Goal: Task Accomplishment & Management: Manage account settings

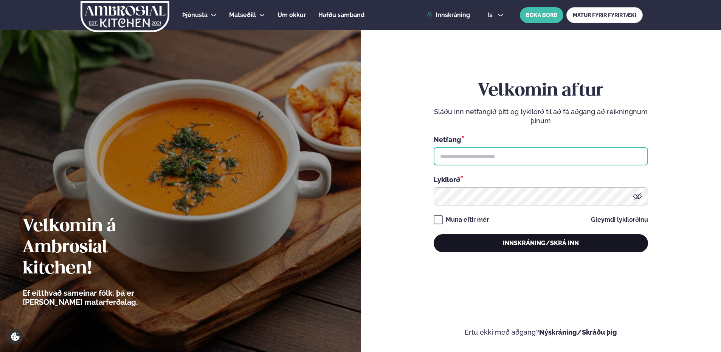
type input "**********"
click at [604, 242] on button "Innskráning/Skrá inn" at bounding box center [541, 243] width 214 height 18
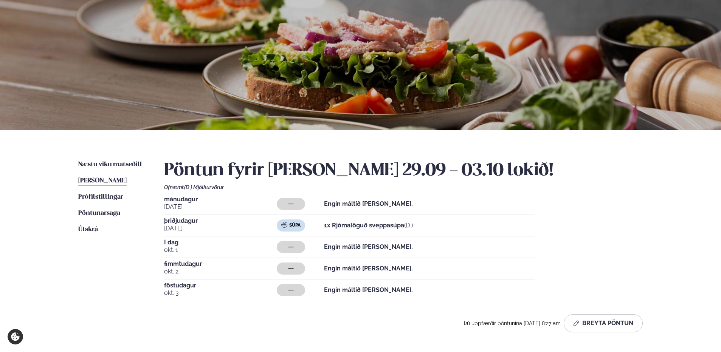
scroll to position [113, 0]
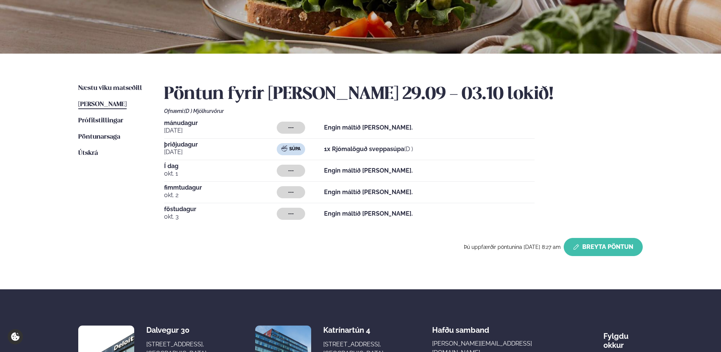
click at [606, 245] on button "Breyta Pöntun" at bounding box center [603, 247] width 79 height 18
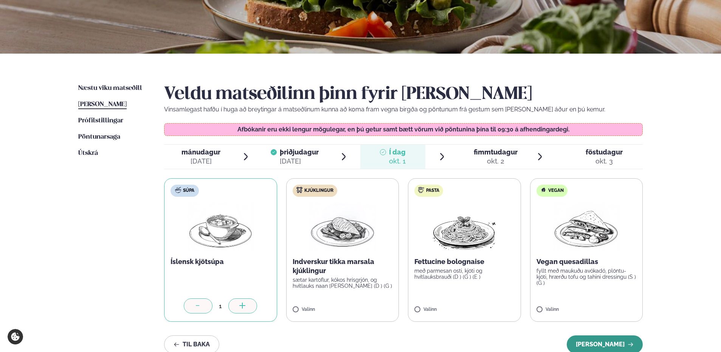
click at [607, 338] on button "[PERSON_NAME]" at bounding box center [605, 345] width 76 height 18
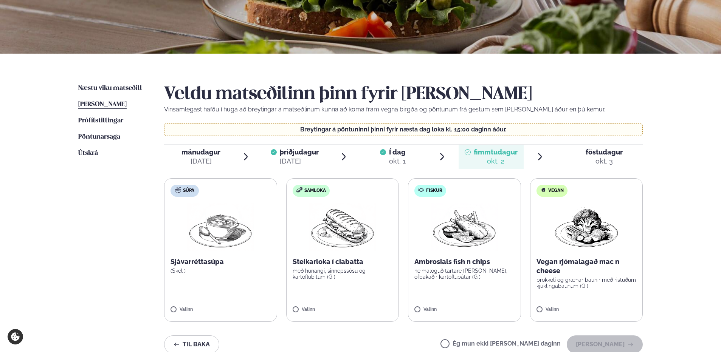
click at [602, 148] on span "föstudagur" at bounding box center [604, 152] width 37 height 8
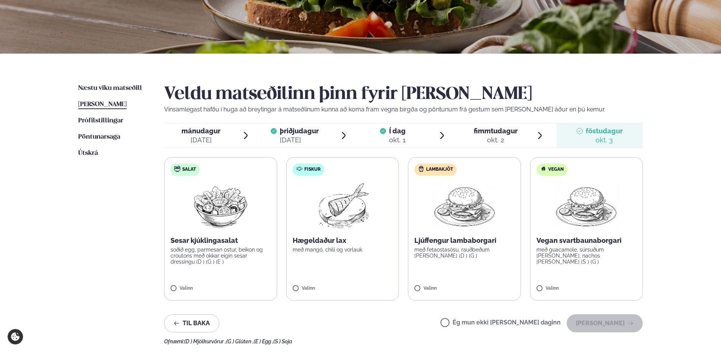
click at [396, 135] on span "Í dag" at bounding box center [397, 131] width 17 height 9
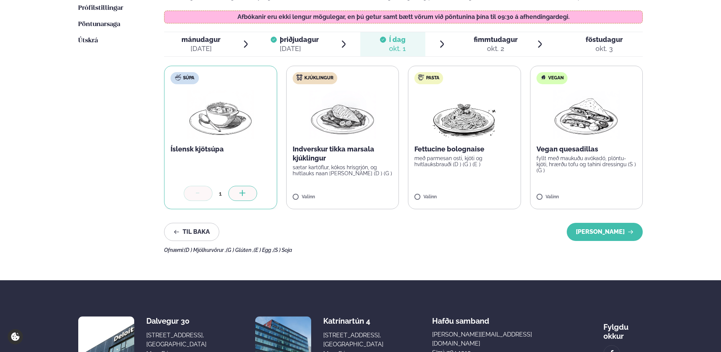
scroll to position [227, 0]
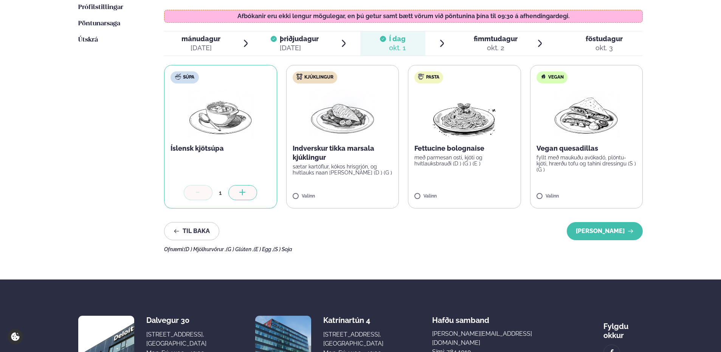
click at [627, 36] on span "föstudagur fös. okt. 3" at bounding box center [600, 43] width 86 height 24
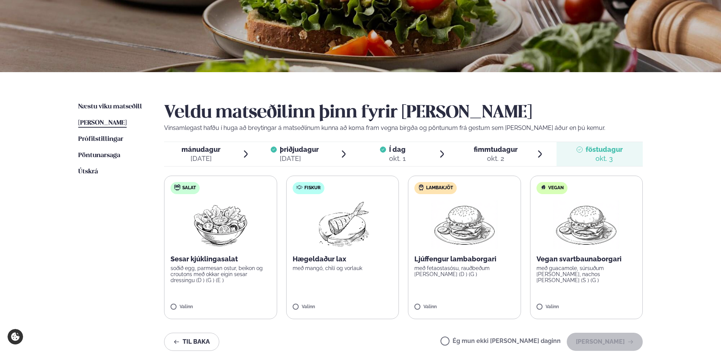
scroll to position [38, 0]
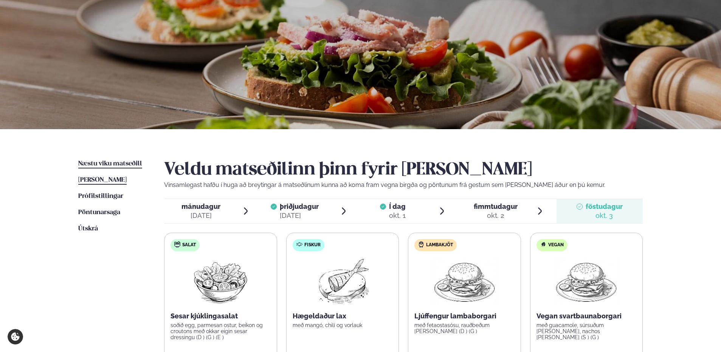
click at [110, 160] on link "Næstu [PERSON_NAME] matseðill Næsta vika" at bounding box center [110, 164] width 64 height 9
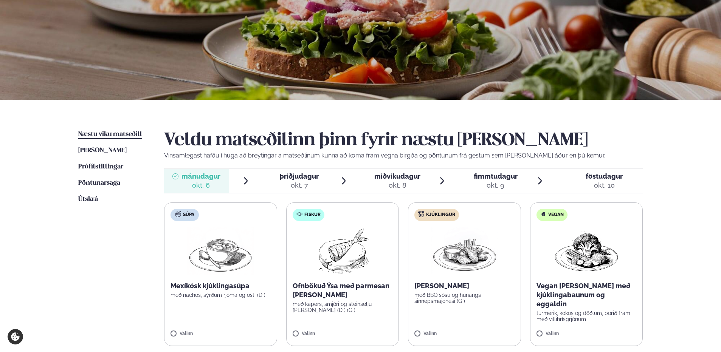
scroll to position [151, 0]
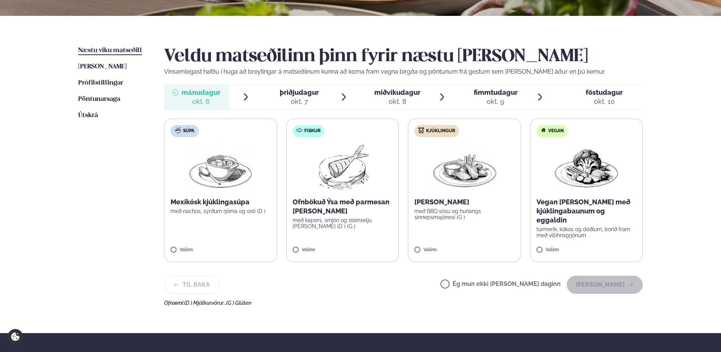
click at [301, 97] on div "okt. 7" at bounding box center [299, 101] width 39 height 9
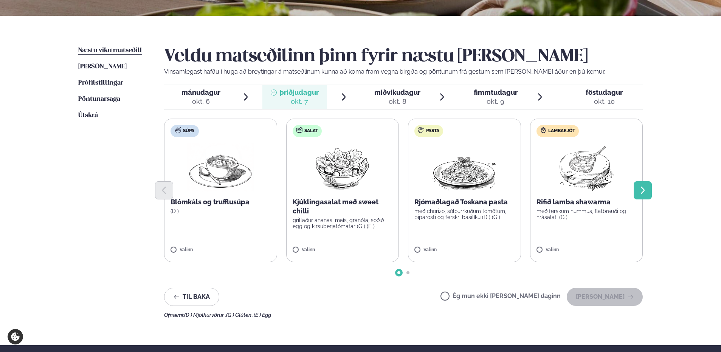
click at [651, 189] on button "Next slide" at bounding box center [643, 190] width 18 height 18
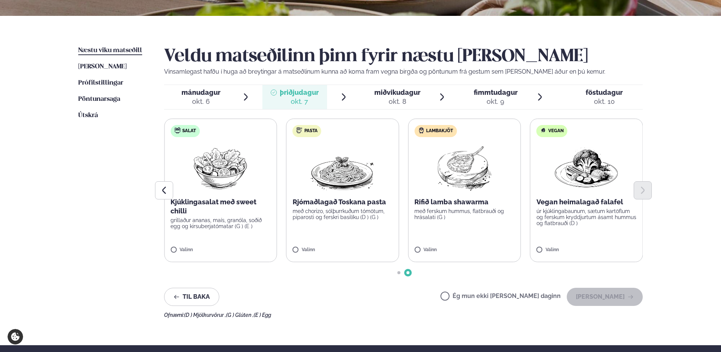
click at [408, 96] on span "miðvikudagur" at bounding box center [397, 92] width 46 height 8
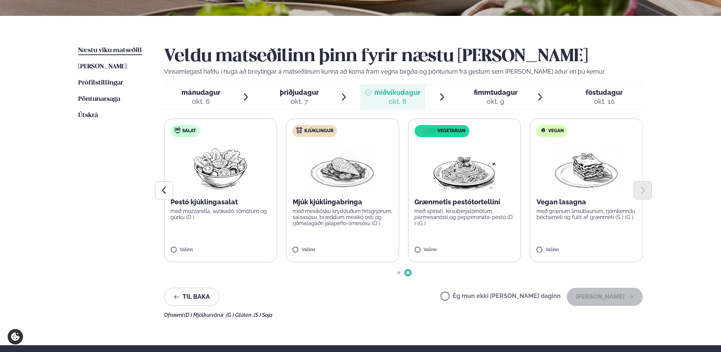
click at [487, 95] on span "fimmtudagur" at bounding box center [496, 92] width 44 height 8
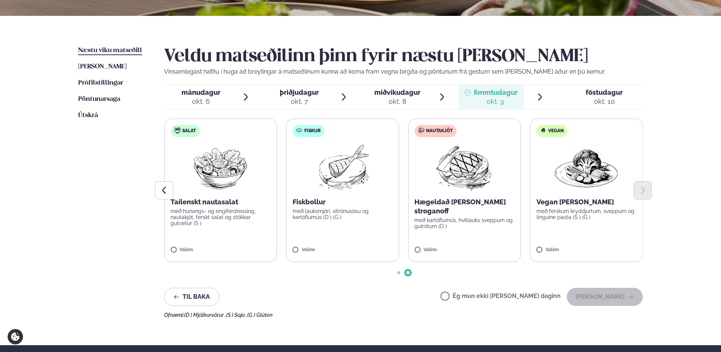
click at [615, 94] on span "föstudagur" at bounding box center [604, 92] width 37 height 8
